Goal: Transaction & Acquisition: Book appointment/travel/reservation

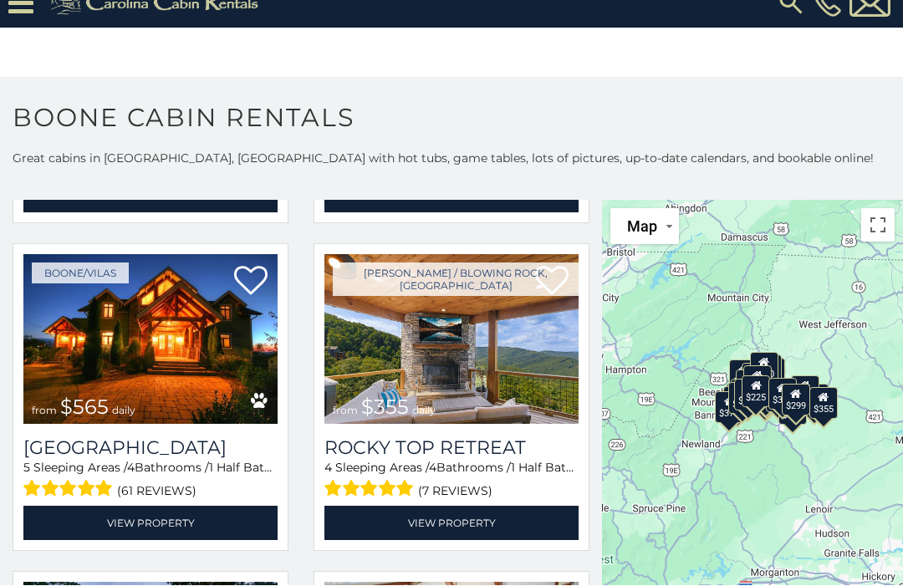
scroll to position [689, 0]
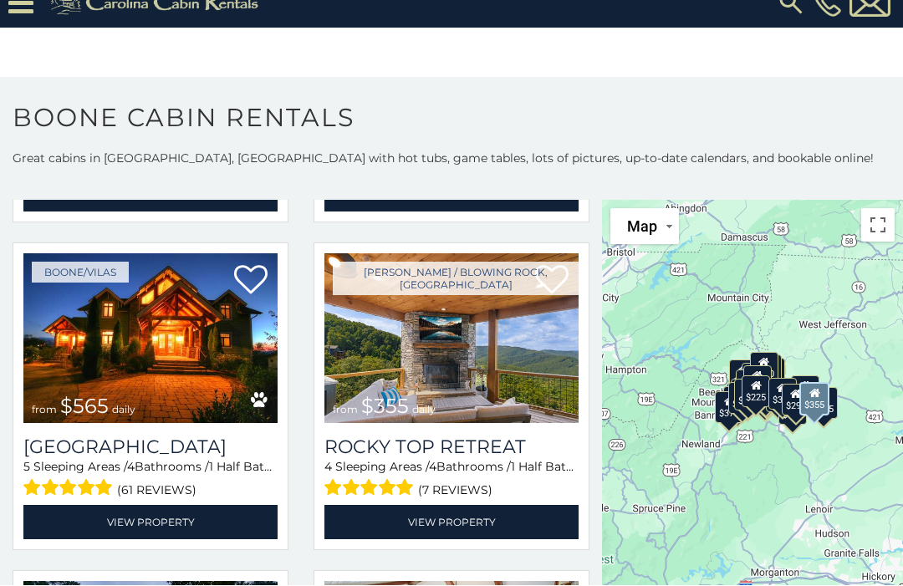
click at [456, 526] on link "View Property" at bounding box center [451, 523] width 254 height 34
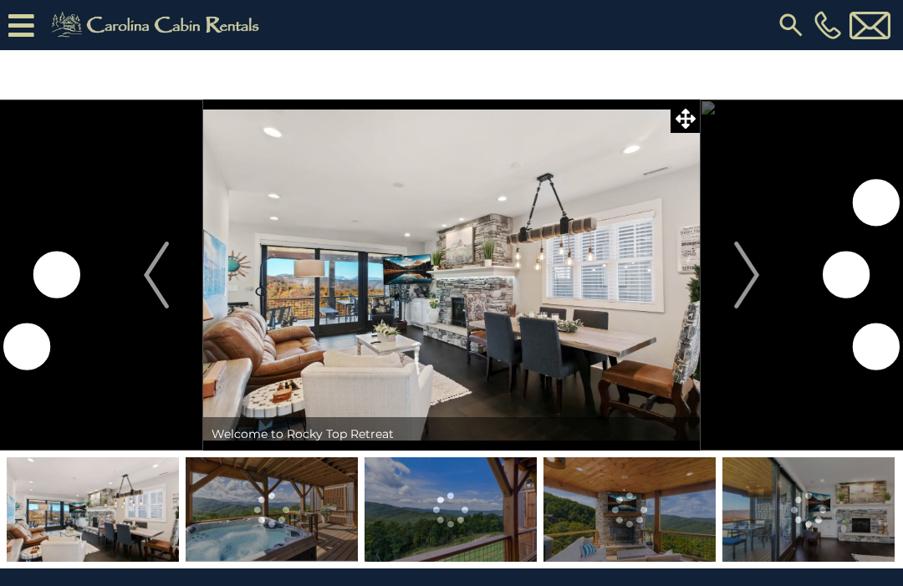
click at [731, 268] on button "Next" at bounding box center [747, 275] width 94 height 351
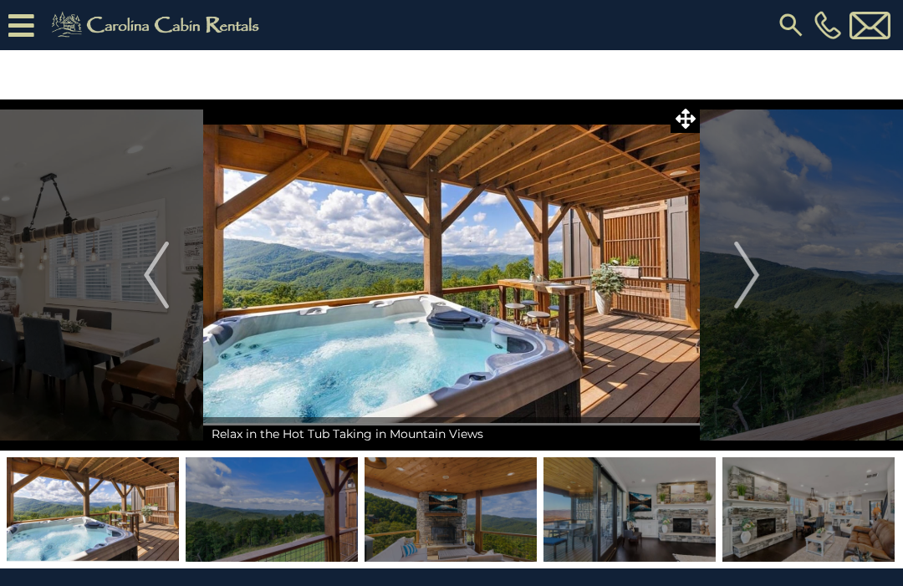
click at [745, 267] on img "Next" at bounding box center [746, 275] width 25 height 67
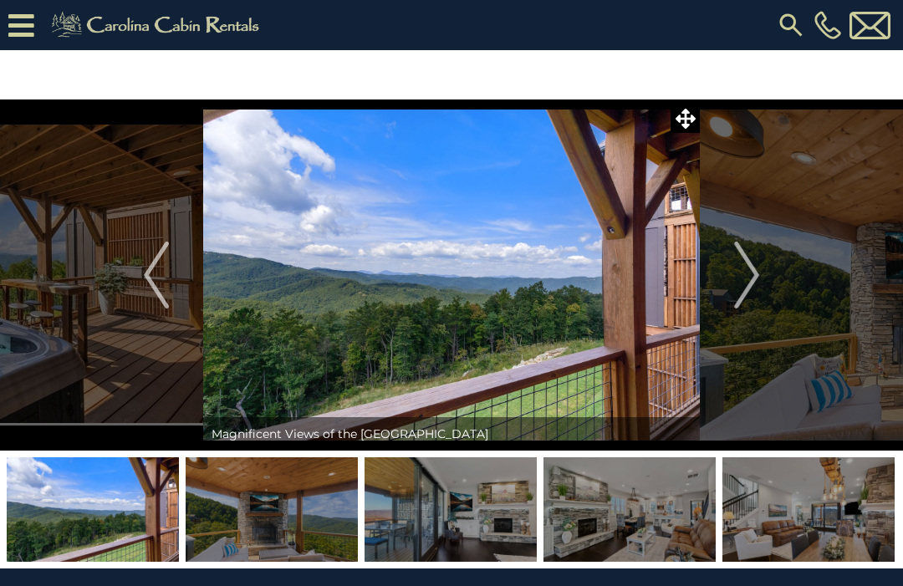
click at [743, 277] on img "Next" at bounding box center [746, 275] width 25 height 67
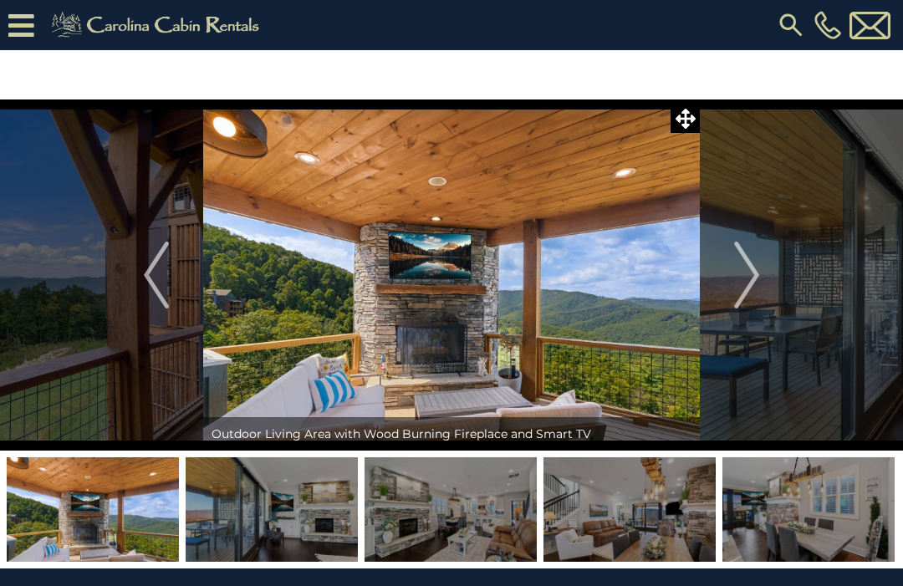
click at [755, 263] on img "Next" at bounding box center [746, 275] width 25 height 67
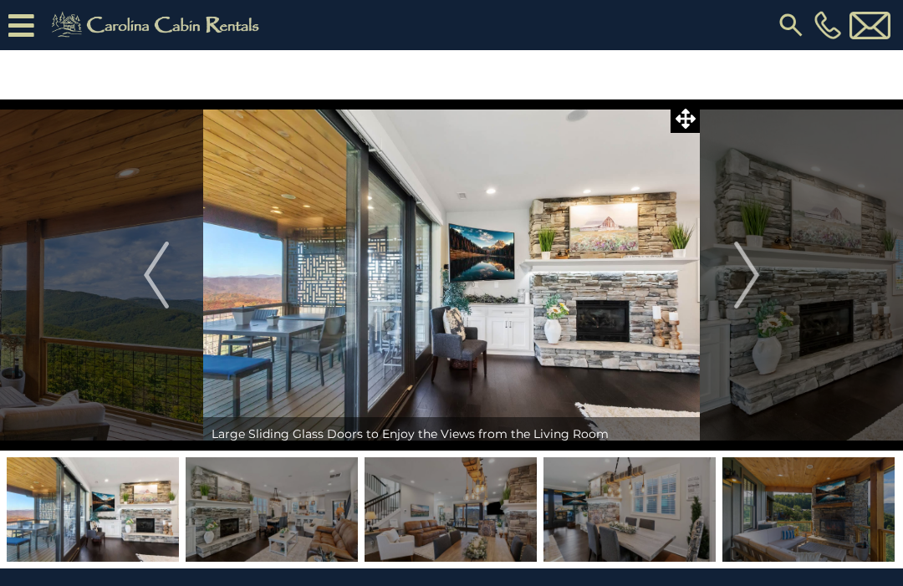
click at [748, 261] on img "Next" at bounding box center [746, 275] width 25 height 67
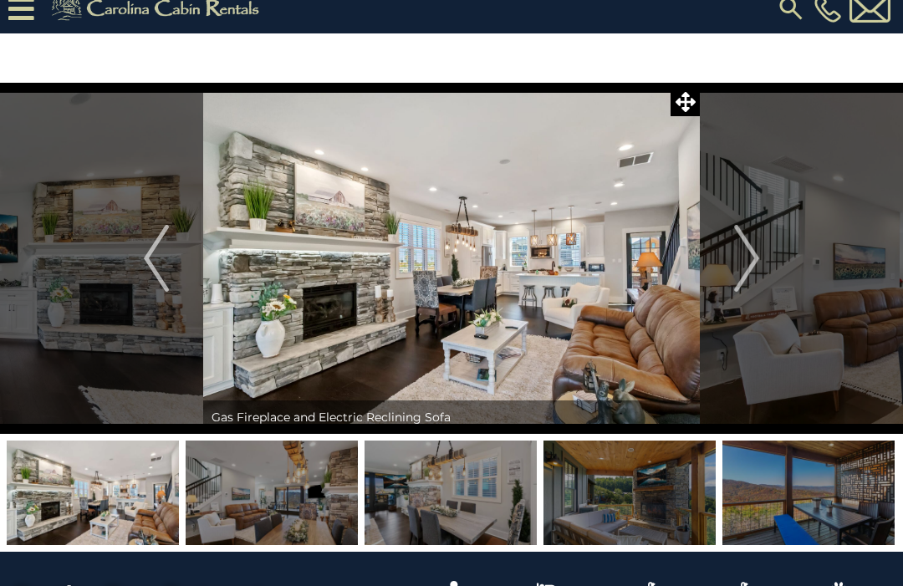
scroll to position [18, 0]
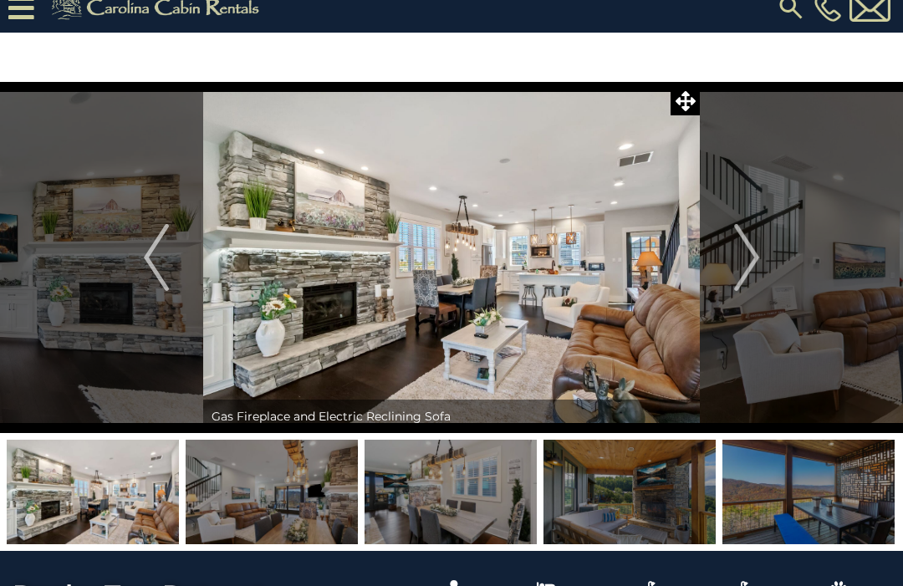
click at [741, 244] on img "Next" at bounding box center [746, 257] width 25 height 67
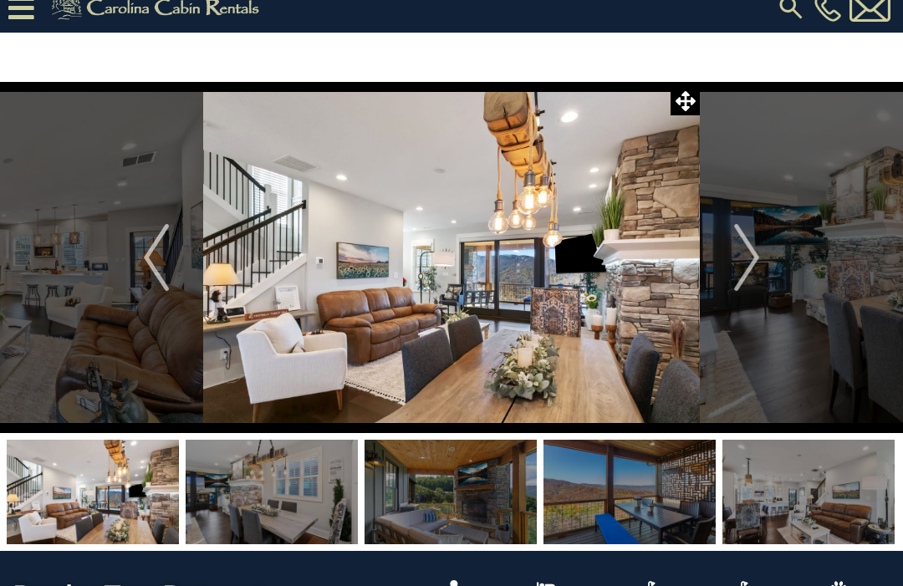
click at [747, 242] on img "Next" at bounding box center [746, 257] width 25 height 67
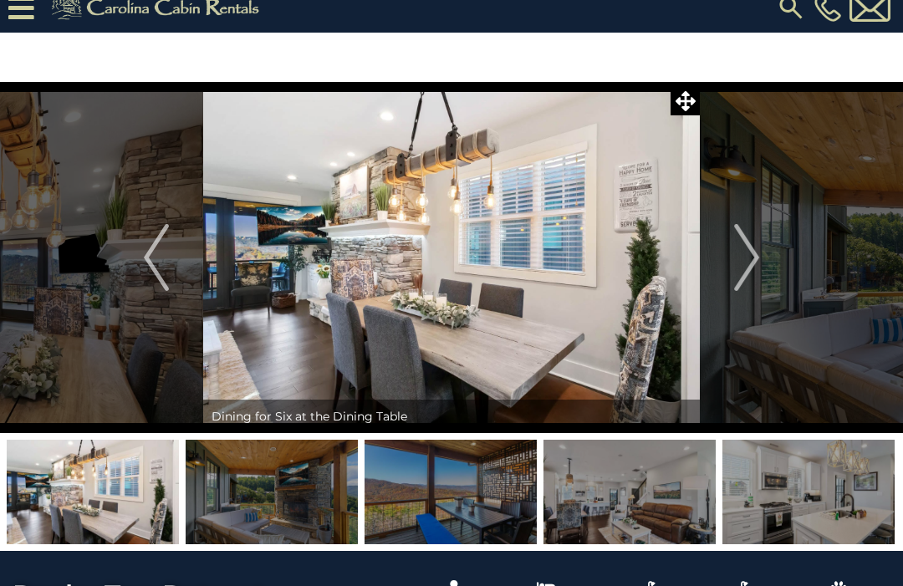
click at [758, 258] on img "Next" at bounding box center [746, 257] width 25 height 67
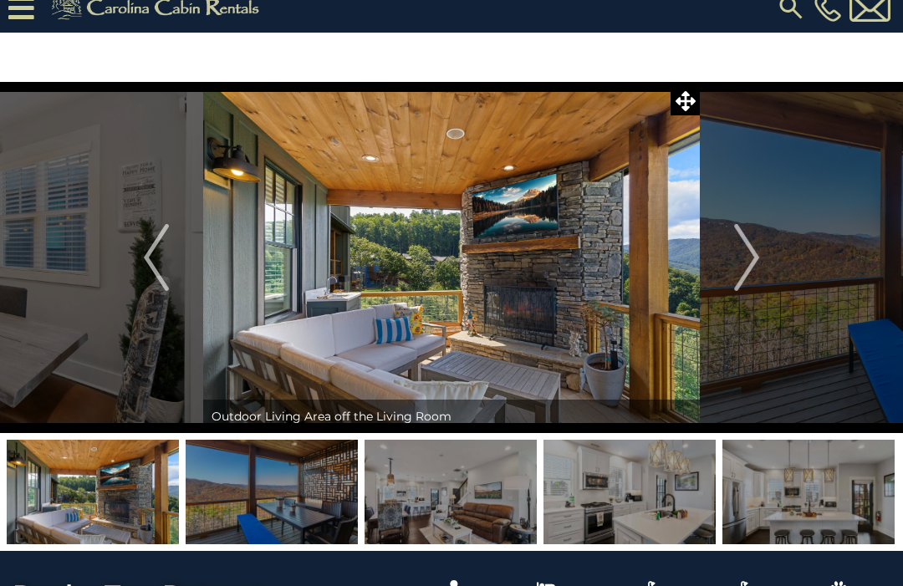
click at [744, 245] on img "Next" at bounding box center [746, 257] width 25 height 67
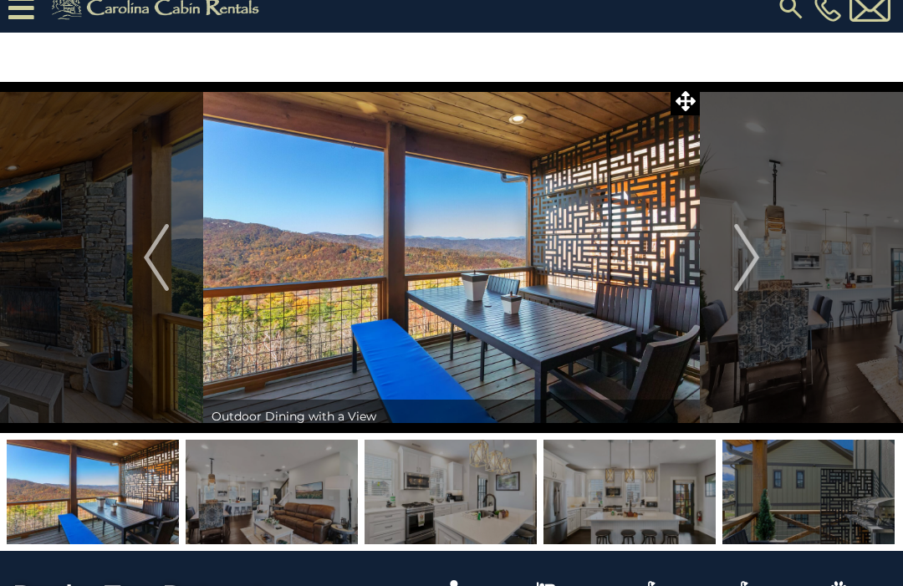
click at [743, 248] on img "Next" at bounding box center [746, 257] width 25 height 67
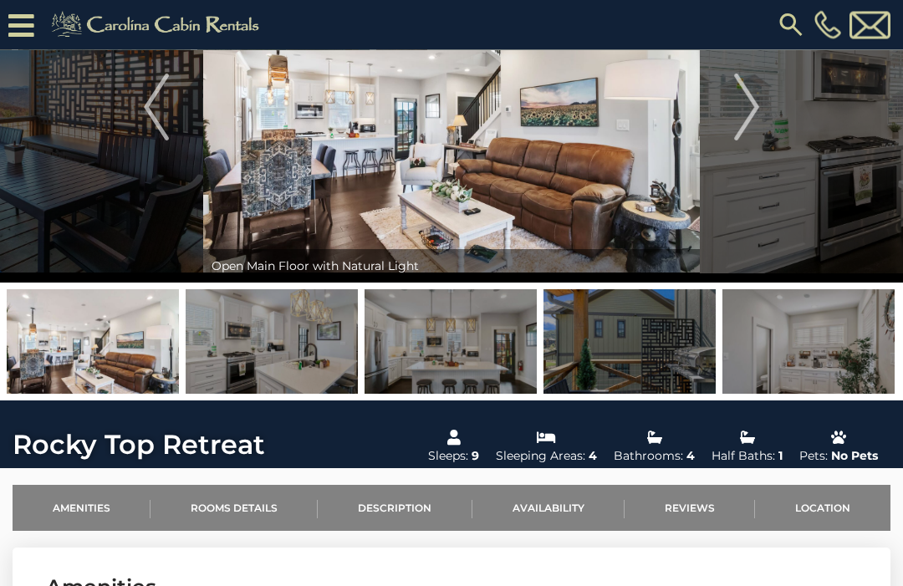
scroll to position [118, 0]
click at [642, 356] on img at bounding box center [630, 341] width 172 height 105
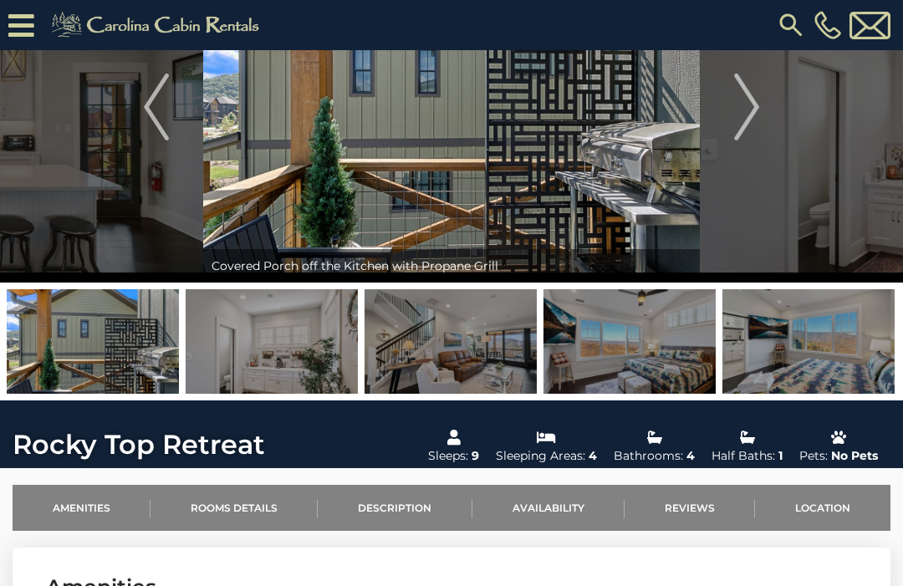
click at [630, 333] on img at bounding box center [630, 341] width 172 height 105
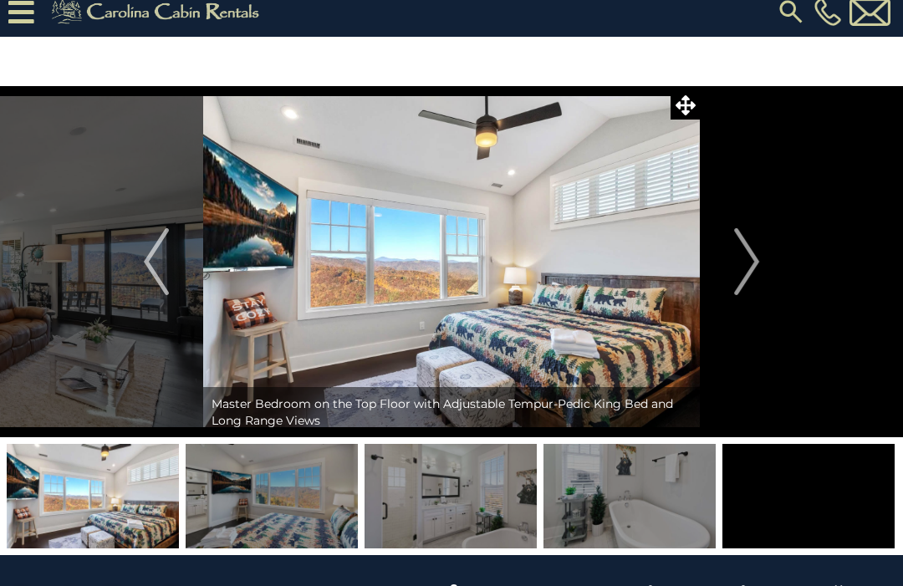
scroll to position [0, 0]
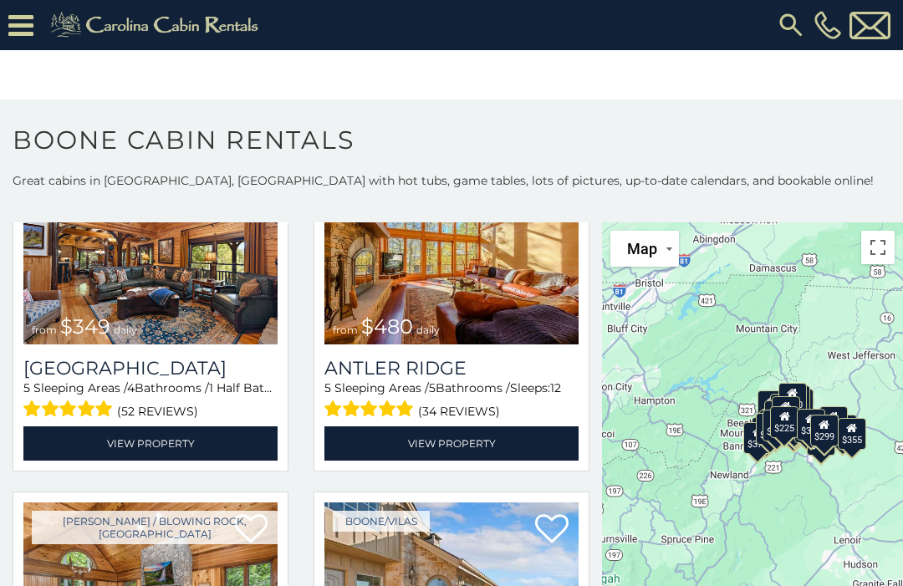
scroll to position [135, 0]
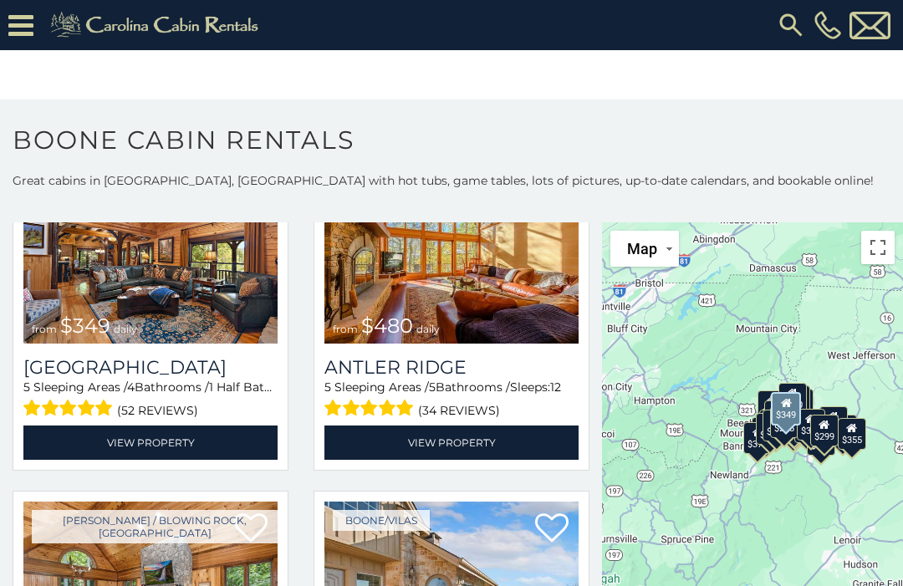
click at [145, 409] on span "(52 reviews)" at bounding box center [157, 411] width 81 height 22
click at [441, 441] on link "View Property" at bounding box center [451, 443] width 254 height 34
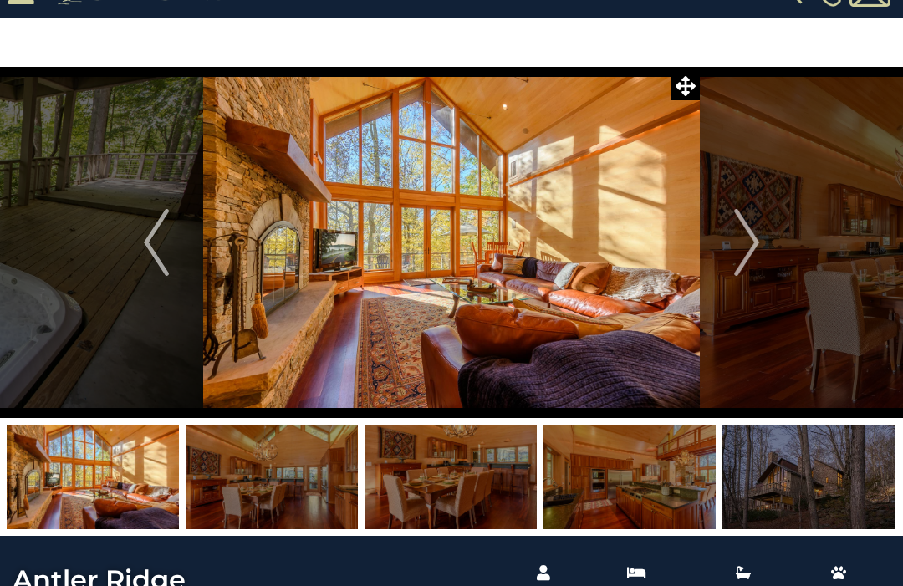
scroll to position [33, 0]
click at [156, 239] on img "Previous" at bounding box center [156, 242] width 25 height 67
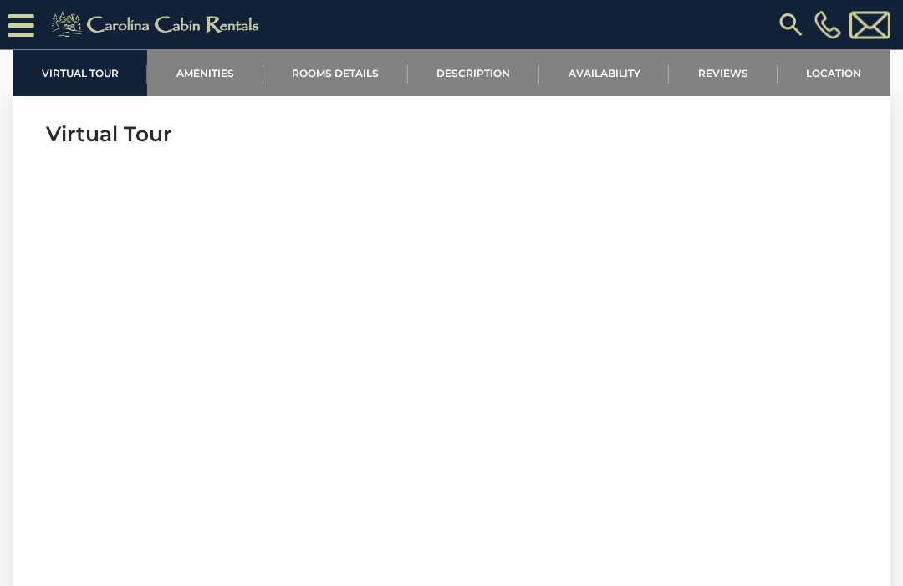
scroll to position [626, 0]
